Goal: Information Seeking & Learning: Learn about a topic

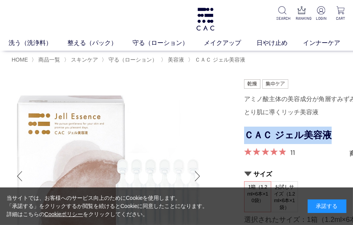
drag, startPoint x: 330, startPoint y: 134, endPoint x: 246, endPoint y: 128, distance: 83.9
click at [246, 128] on h1 "ＣＡＣ ジェル美容液" at bounding box center [321, 135] width 155 height 17
copy h1 "ＣＡＣ ジェル美容液"
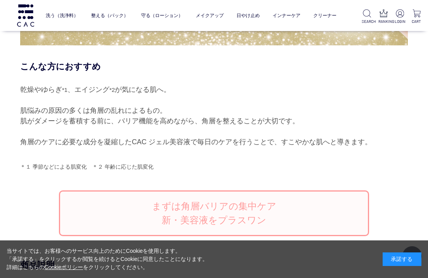
scroll to position [517, 0]
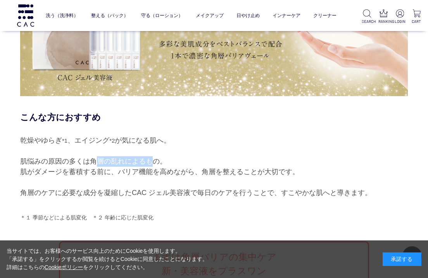
drag, startPoint x: 90, startPoint y: 160, endPoint x: 144, endPoint y: 159, distance: 53.9
click at [144, 159] on div "乾燥やゆらぎ *1 、エイジング *2 が気になる肌へ。 肌悩みの原因の多くは角層の乱れによるもの。 肌がダメージを蓄積する前に、バリア機能を高めながら、角層…" at bounding box center [214, 166] width 388 height 63
copy div "角層の乱れによる"
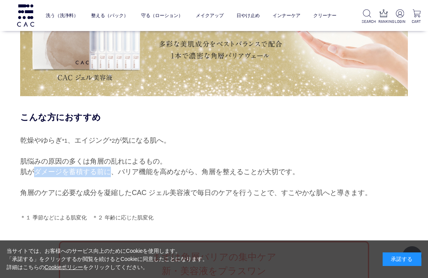
drag, startPoint x: 25, startPoint y: 174, endPoint x: 102, endPoint y: 172, distance: 77.5
click at [102, 172] on div "乾燥やゆらぎ *1 、エイジング *2 が気になる肌へ。 肌悩みの原因の多くは角層の乱れによるもの。 肌がダメージを蓄積する前に、バリア機能を高めながら、角層…" at bounding box center [214, 166] width 388 height 63
drag, startPoint x: 102, startPoint y: 172, endPoint x: 169, endPoint y: 169, distance: 66.3
click at [169, 169] on div "乾燥やゆらぎ *1 、エイジング *2 が気になる肌へ。 肌悩みの原因の多くは角層の乱れによるもの。 肌がダメージを蓄積する前に、バリア機能を高めながら、角層…" at bounding box center [214, 166] width 388 height 63
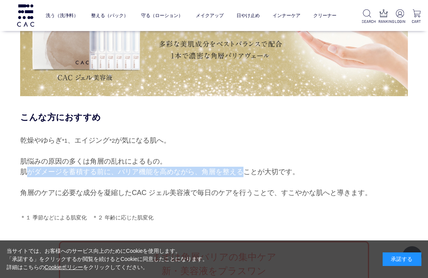
drag, startPoint x: 22, startPoint y: 172, endPoint x: 238, endPoint y: 171, distance: 216.3
click at [238, 171] on div "乾燥やゆらぎ *1 、エイジング *2 が気になる肌へ。 肌悩みの原因の多くは角層の乱れによるもの。 肌がダメージを蓄積する前に、バリア機能を高めながら、角層…" at bounding box center [214, 166] width 388 height 63
copy div "肌がダメージを蓄積する前に、バリア機能を高めながら、角層を整え"
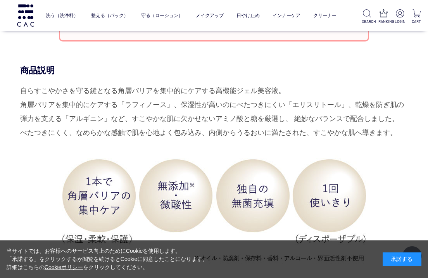
scroll to position [775, 0]
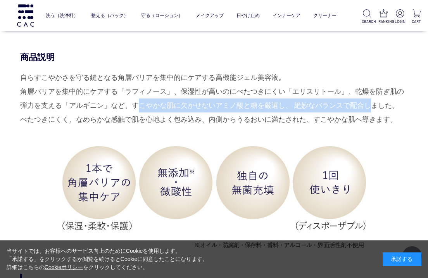
drag, startPoint x: 126, startPoint y: 104, endPoint x: 354, endPoint y: 103, distance: 227.9
click at [353, 103] on div "自らすこやかさを守る鍵となる角層バリアを集中的にケアする高機能ジェル美容液。 角層バリアを集中的にケアする「ラフィノース」、保湿性が高いのにべたつきにくい「エ…" at bounding box center [214, 99] width 388 height 56
copy div "すこやかな肌に欠かせないアミノ酸と糖を厳選し、 絶妙なバランスで配合"
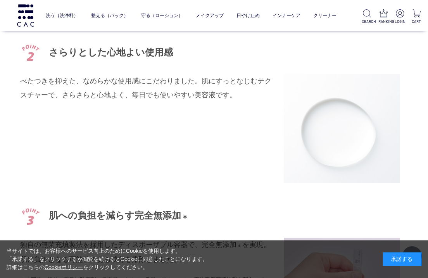
scroll to position [1447, 0]
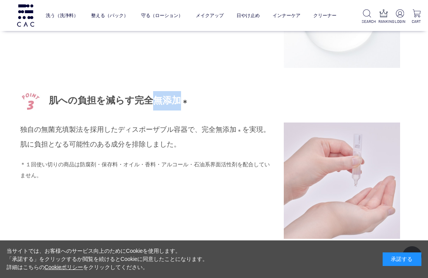
drag, startPoint x: 181, startPoint y: 99, endPoint x: 152, endPoint y: 95, distance: 29.0
click at [152, 95] on div "肌への負担を減らす完全無添加 ＊" at bounding box center [214, 100] width 388 height 19
drag, startPoint x: 152, startPoint y: 95, endPoint x: 119, endPoint y: 134, distance: 51.2
click at [119, 134] on p "独自の無菌充填製法を採用したディスポーザブル容器で、完全無添加 ＊ を実現。肌に負担となる可能性のある成分を排除しました。" at bounding box center [146, 136] width 252 height 29
drag, startPoint x: 201, startPoint y: 128, endPoint x: 252, endPoint y: 126, distance: 50.8
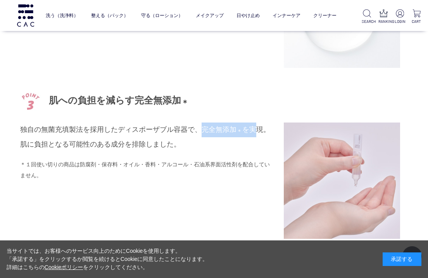
click at [252, 126] on p "独自の無菌充填製法を採用したディスポーザブル容器で、完全無添加 ＊ を実現。肌に負担となる可能性のある成分を排除しました。" at bounding box center [146, 136] width 252 height 29
drag, startPoint x: 252, startPoint y: 126, endPoint x: 174, endPoint y: 153, distance: 82.5
click at [174, 153] on div "独自の無菌充填製法を採用したディスポーザブル容器で、完全無添加 ＊ を実現。肌に負担となる可能性のある成分を排除しました。 ＊１回使い切りの商品は防腐剤・保存…" at bounding box center [146, 151] width 252 height 58
drag, startPoint x: 24, startPoint y: 140, endPoint x: 59, endPoint y: 137, distance: 35.4
click at [59, 137] on p "独自の無菌充填製法を採用したディスポーザブル容器で、完全無添加 ＊ を実現。肌に負担となる可能性のある成分を排除しました。" at bounding box center [146, 136] width 252 height 29
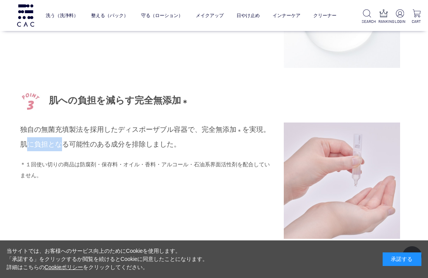
drag, startPoint x: 59, startPoint y: 137, endPoint x: 25, endPoint y: 144, distance: 34.8
click at [25, 144] on p "独自の無菌充填製法を採用したディスポーザブル容器で、完全無添加 ＊ を実現。肌に負担となる可能性のある成分を排除しました。" at bounding box center [146, 136] width 252 height 29
drag, startPoint x: 23, startPoint y: 144, endPoint x: 146, endPoint y: 145, distance: 122.5
click at [146, 145] on p "独自の無菌充填製法を採用したディスポーザブル容器で、完全無添加 ＊ を実現。肌に負担となる可能性のある成分を排除しました。" at bounding box center [146, 136] width 252 height 29
copy p "肌に負担となる可能性のある成分を排除"
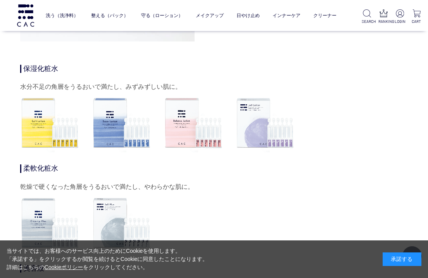
scroll to position [2428, 0]
